Goal: Navigation & Orientation: Find specific page/section

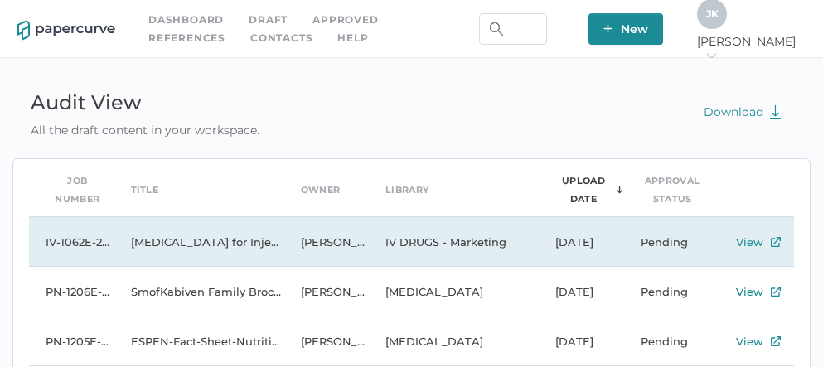
click at [209, 244] on td "Vancomycin Hydrochloride for Injection, USP - December 20, 2017" at bounding box center [199, 242] width 170 height 50
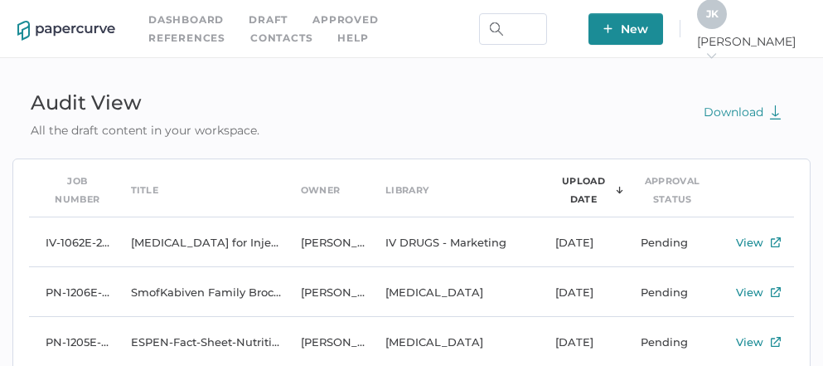
click at [250, 41] on link "Contacts" at bounding box center [281, 38] width 62 height 18
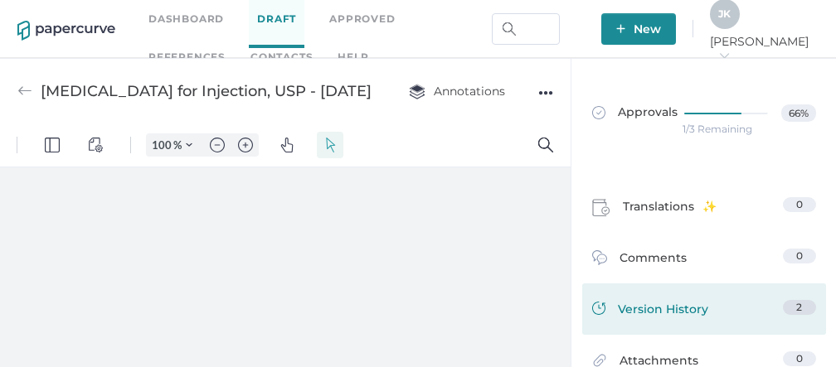
click at [648, 311] on span "Version History" at bounding box center [663, 311] width 90 height 23
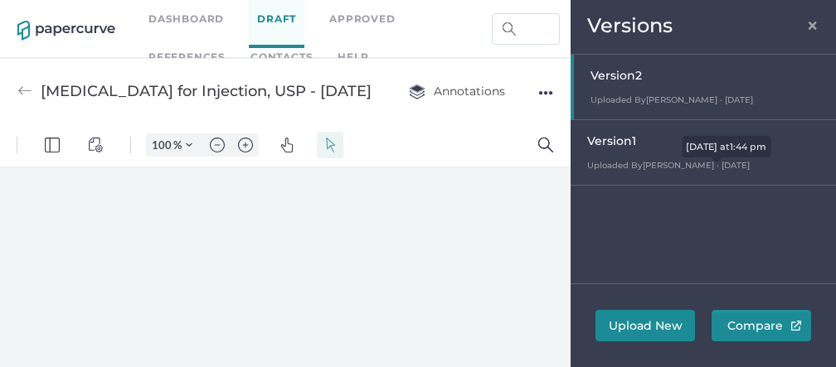
type input "86"
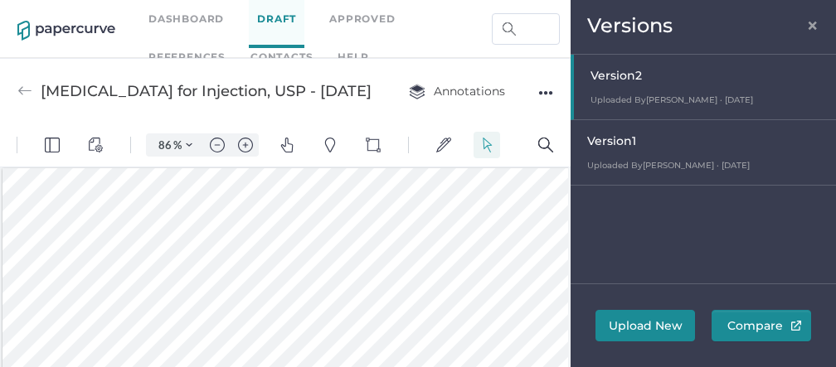
scroll to position [25, 0]
click at [816, 27] on span "×" at bounding box center [812, 23] width 13 height 13
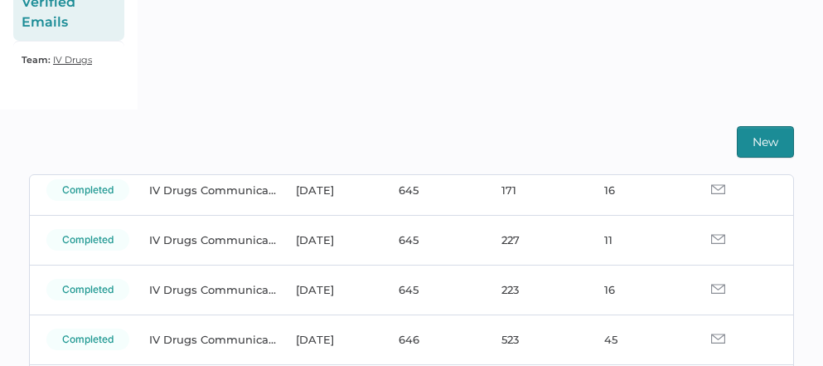
scroll to position [132, 0]
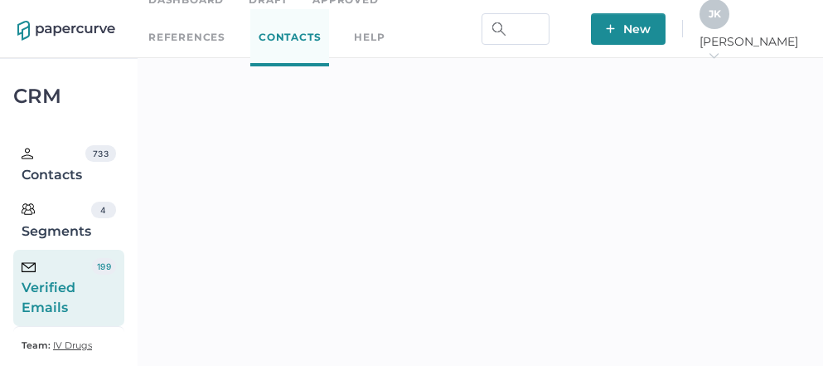
click at [352, 7] on link "Approved" at bounding box center [345, 0] width 65 height 18
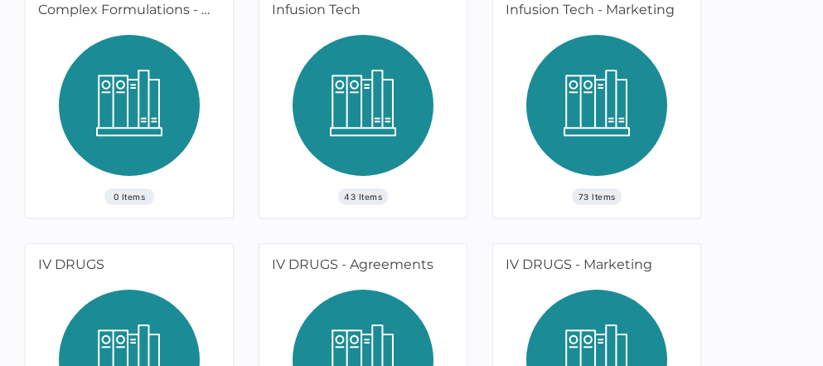
scroll to position [386, 0]
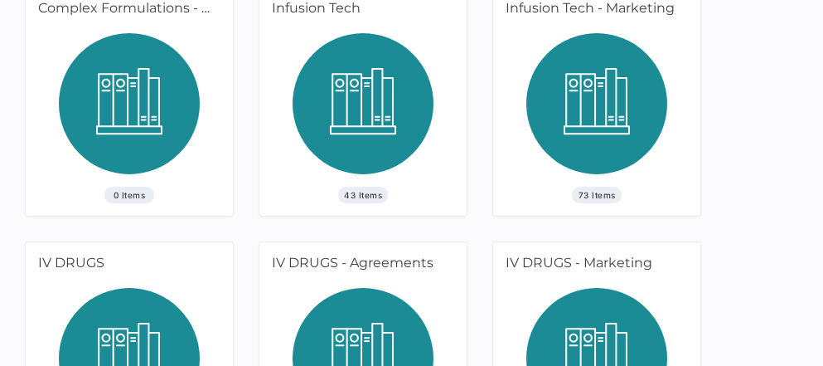
click at [615, 123] on img at bounding box center [596, 109] width 141 height 153
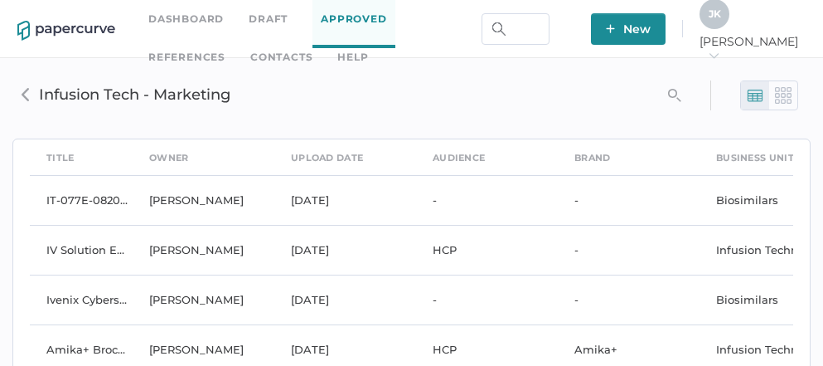
click at [346, 27] on link "Approved" at bounding box center [354, 19] width 82 height 57
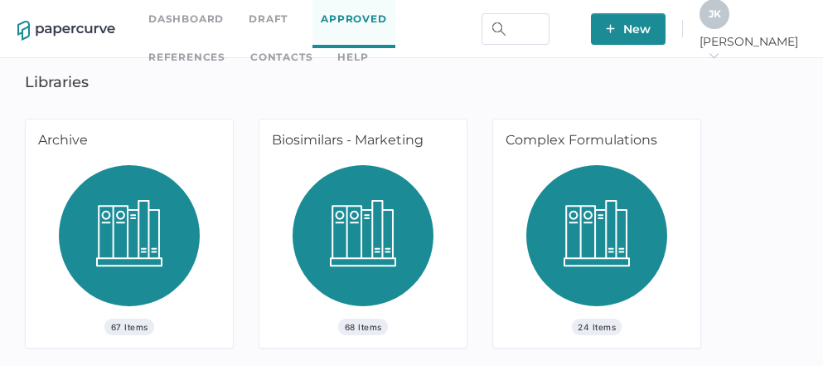
click at [108, 200] on img at bounding box center [129, 241] width 141 height 153
